Goal: Task Accomplishment & Management: Manage account settings

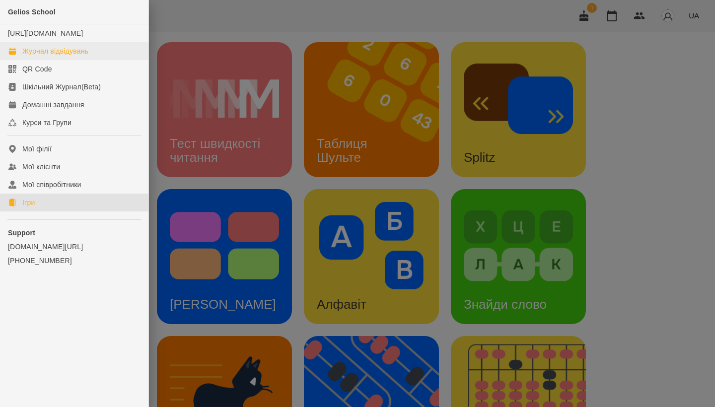
click at [48, 60] on link "Журнал відвідувань" at bounding box center [74, 51] width 148 height 18
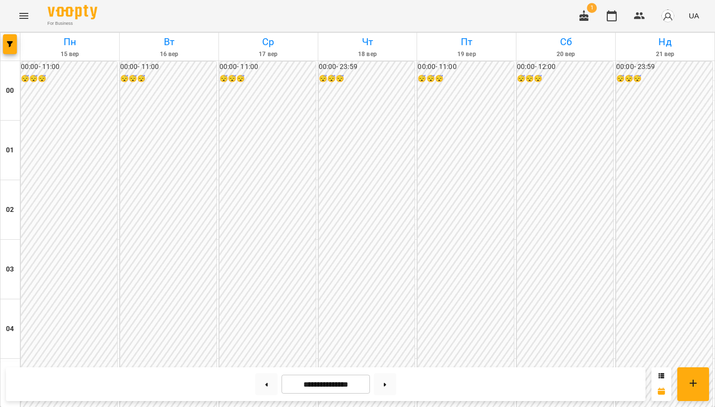
scroll to position [984, 0]
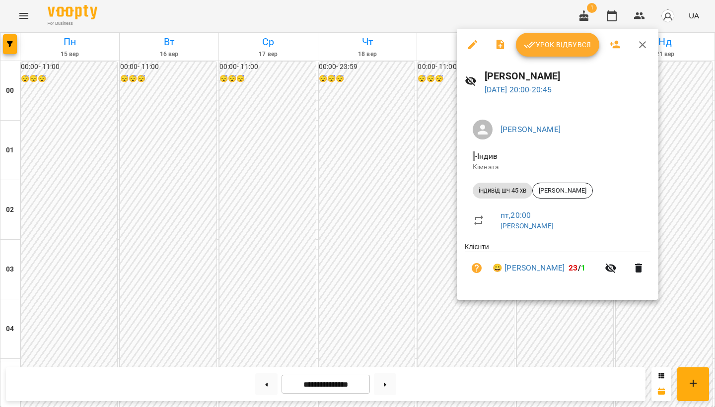
click at [538, 52] on button "Урок відбувся" at bounding box center [557, 45] width 83 height 24
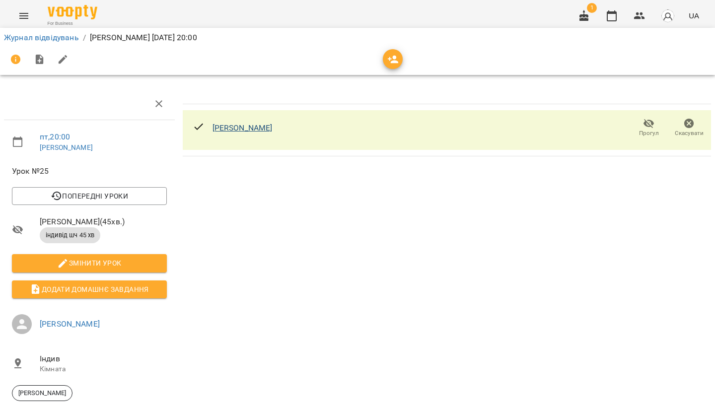
click at [269, 129] on link "[PERSON_NAME]" at bounding box center [242, 127] width 60 height 9
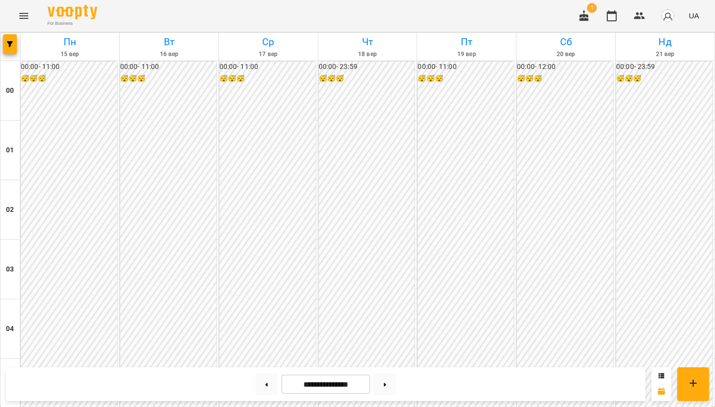
scroll to position [1040, 0]
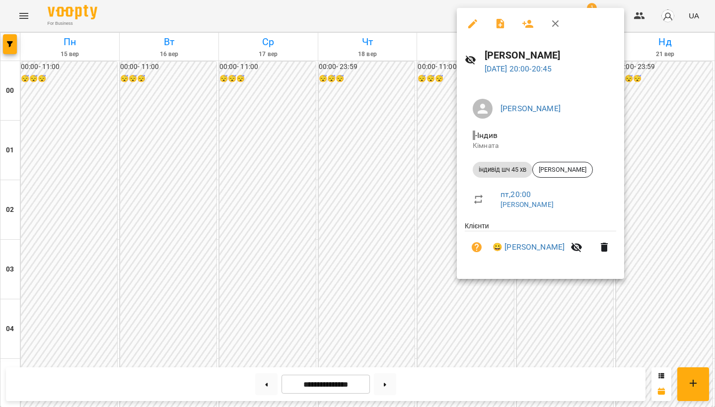
click at [408, 234] on div at bounding box center [357, 203] width 715 height 407
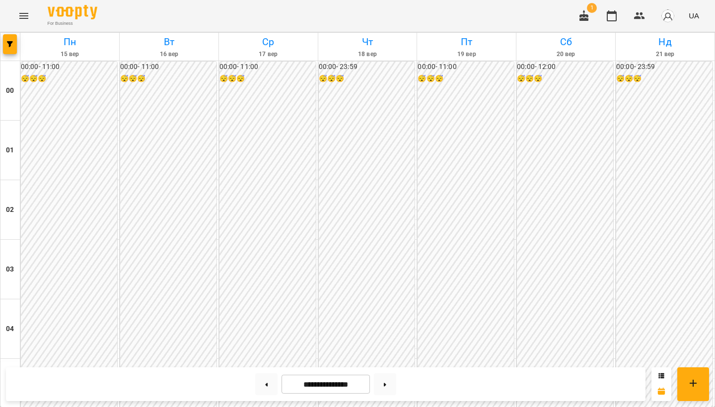
scroll to position [572, 0]
click at [25, 22] on button "Menu" at bounding box center [24, 16] width 24 height 24
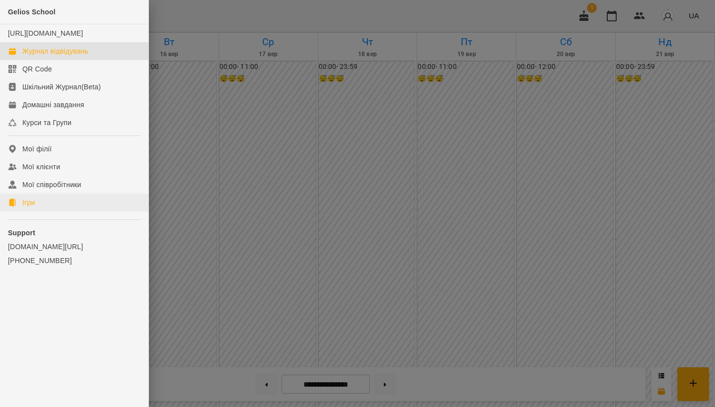
click at [55, 211] on link "Ігри" at bounding box center [74, 203] width 148 height 18
